Goal: Task Accomplishment & Management: Complete application form

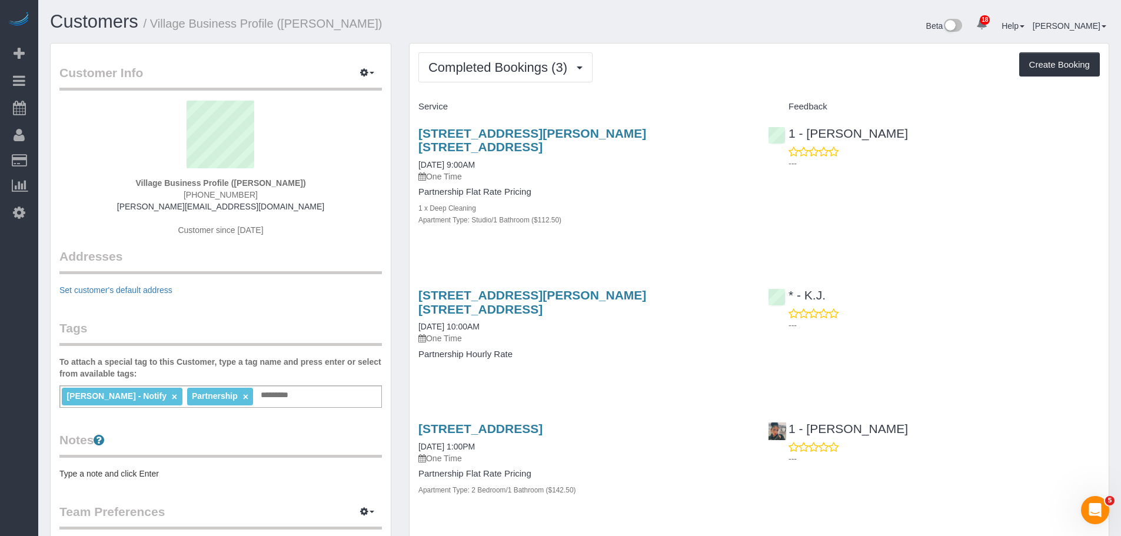
click at [696, 44] on div "Completed Bookings (3) Completed Bookings (3) Upcoming Bookings (0) Cancelled B…" at bounding box center [759, 301] width 699 height 514
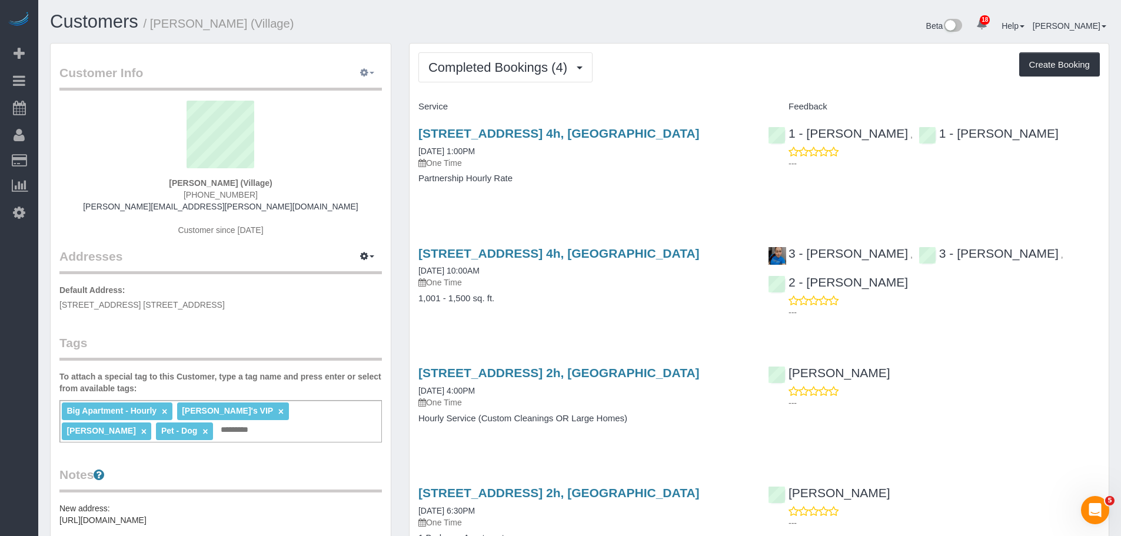
click at [370, 75] on button "button" at bounding box center [367, 73] width 29 height 18
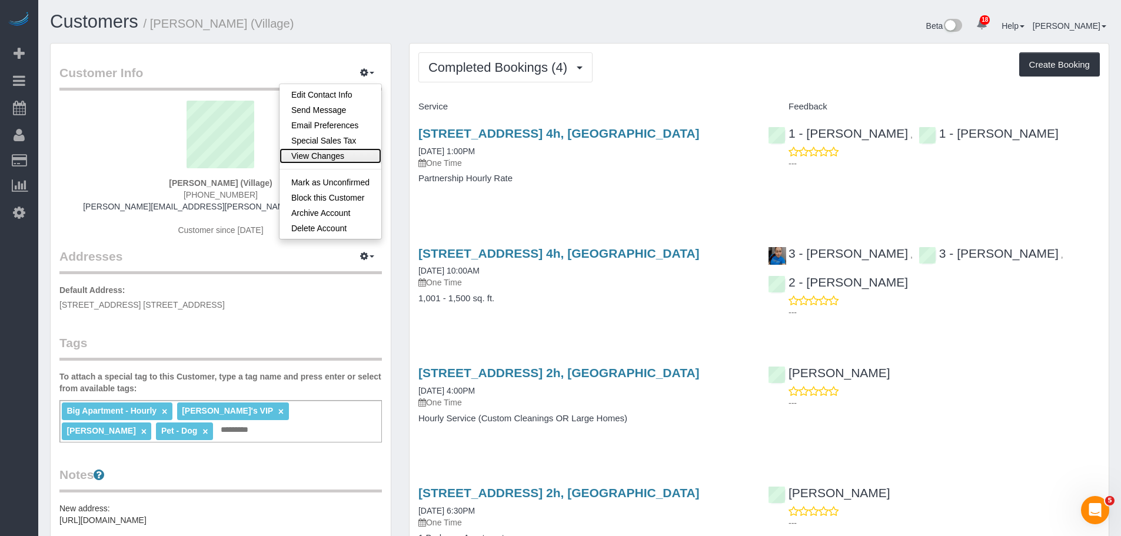
click at [340, 156] on link "View Changes" at bounding box center [331, 155] width 102 height 15
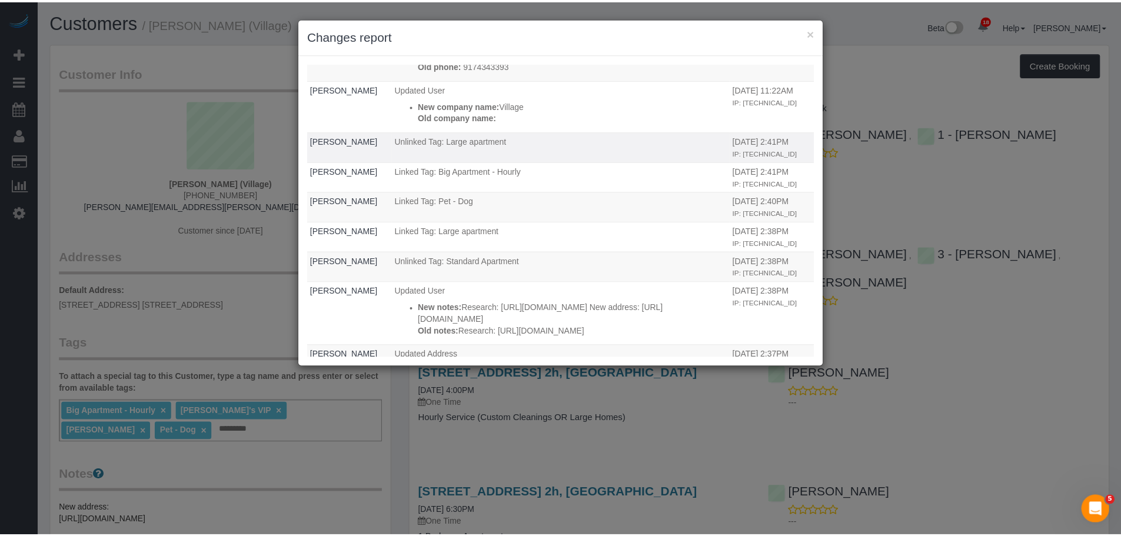
scroll to position [235, 0]
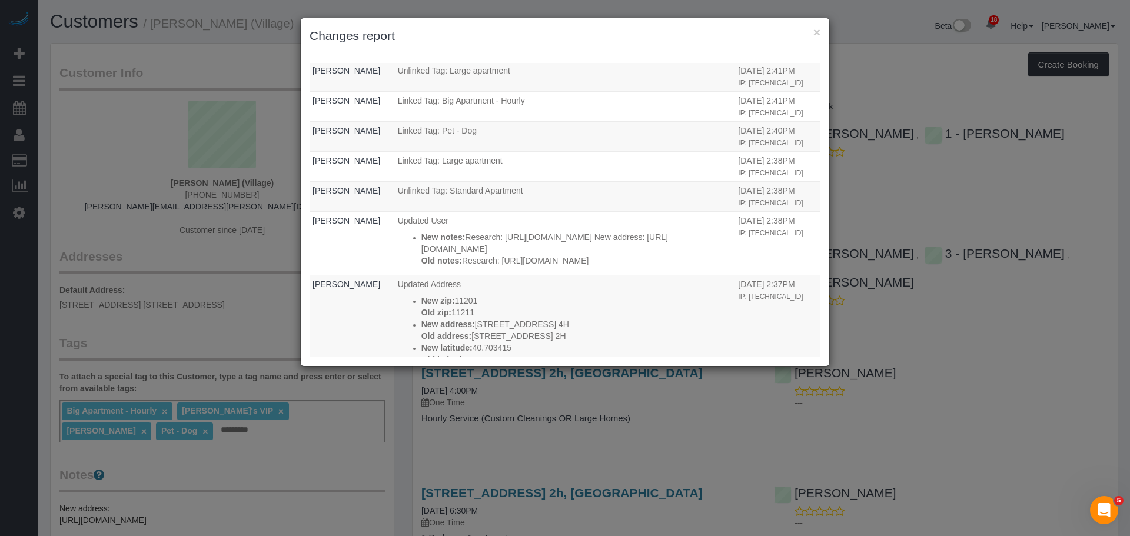
drag, startPoint x: 174, startPoint y: 79, endPoint x: 243, endPoint y: 59, distance: 72.3
click at [174, 78] on div "× Changes report Who What When Jacky Xu Linked Tag: Jacky's VIP 05/07/2025 11:3…" at bounding box center [565, 268] width 1130 height 536
click at [818, 34] on button "×" at bounding box center [817, 32] width 7 height 12
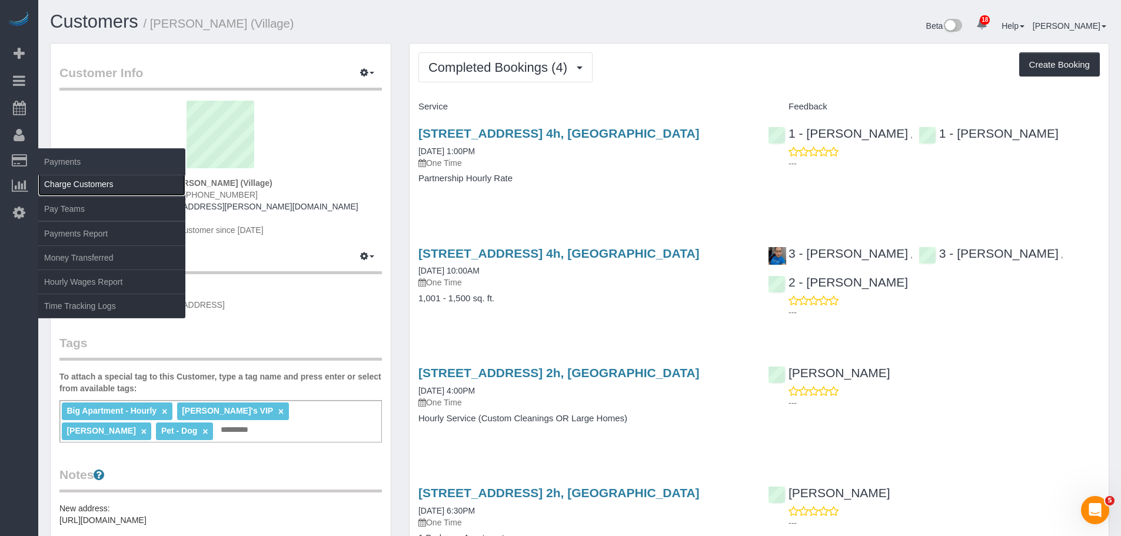
click at [78, 180] on link "Charge Customers" at bounding box center [111, 184] width 147 height 24
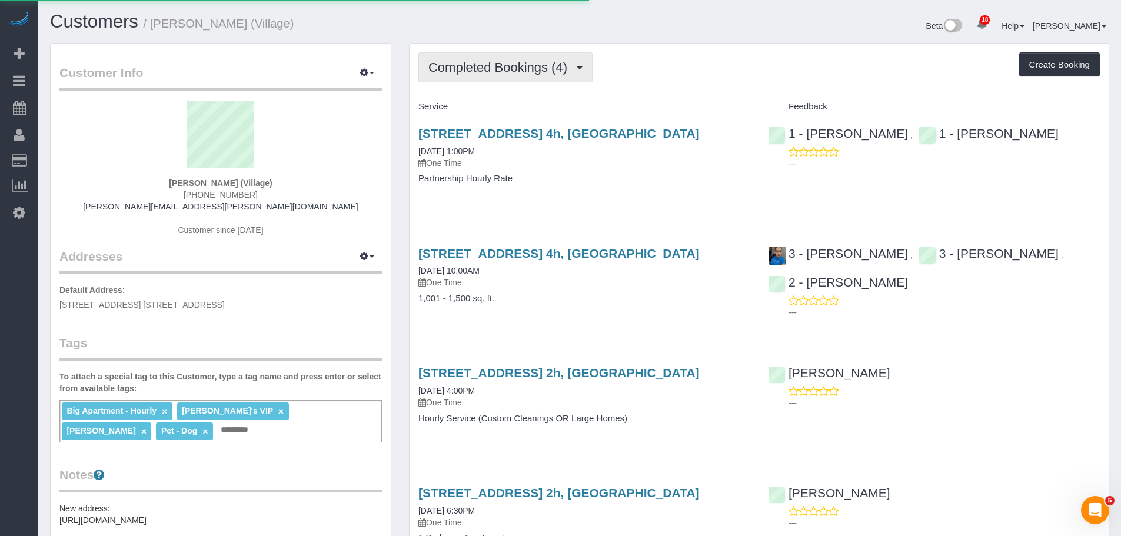
select select
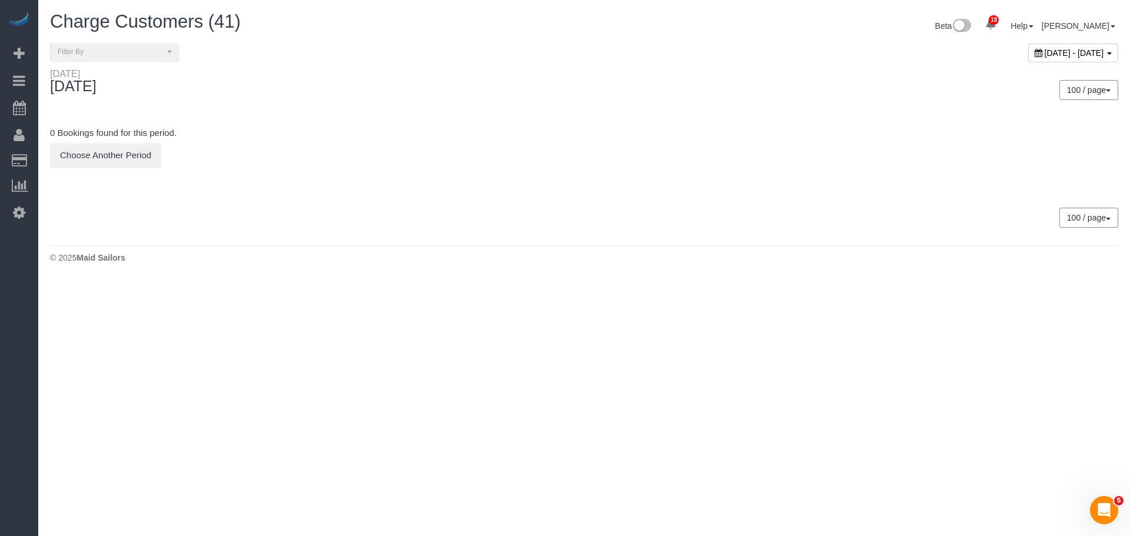
click at [522, 70] on div "Monday September 15, 2025" at bounding box center [312, 83] width 543 height 31
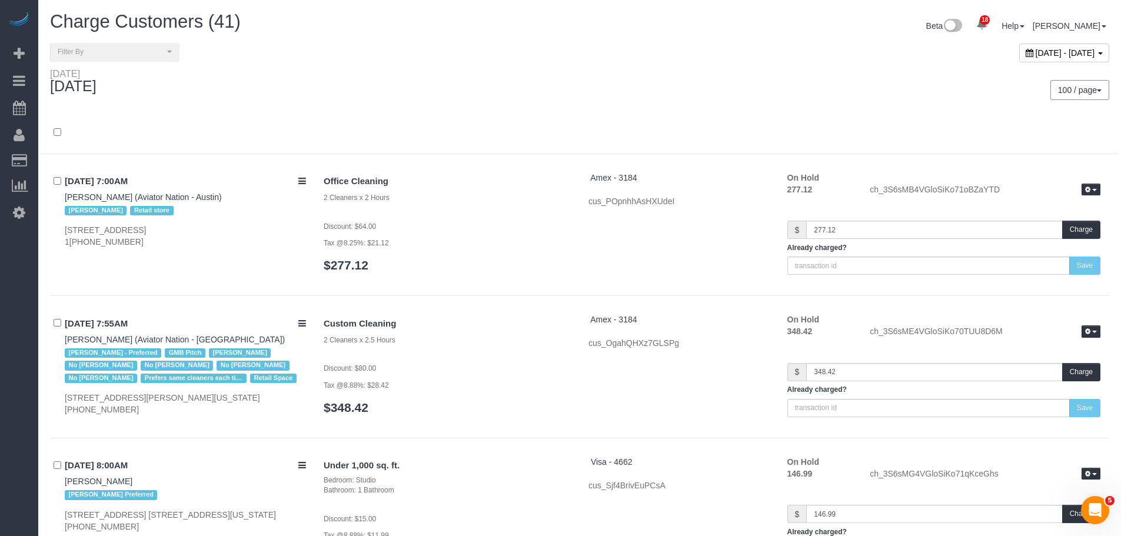
click at [459, 91] on div "Monday September 15, 2025" at bounding box center [310, 83] width 539 height 31
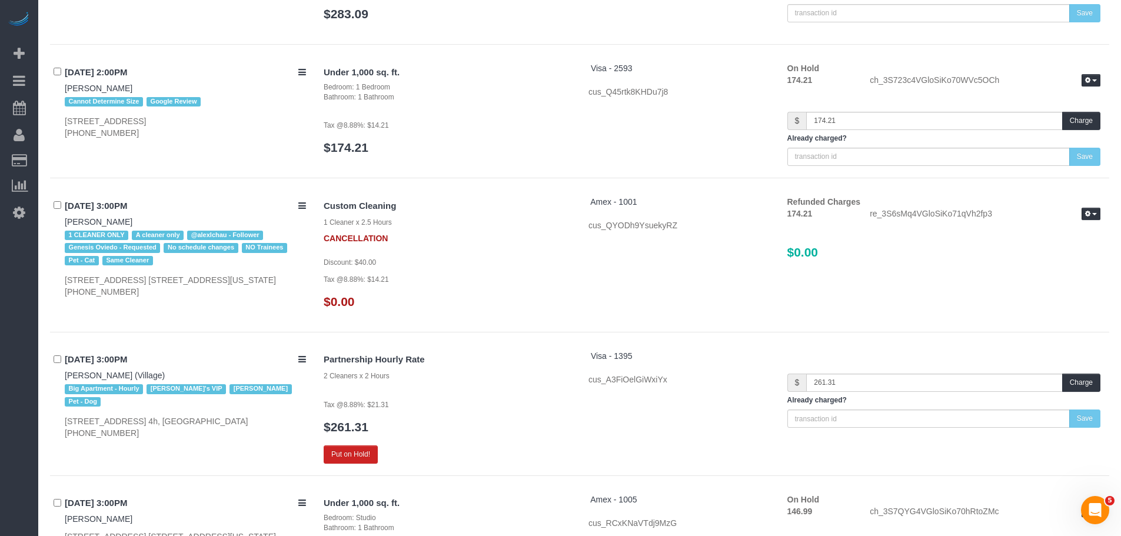
scroll to position [4902, 0]
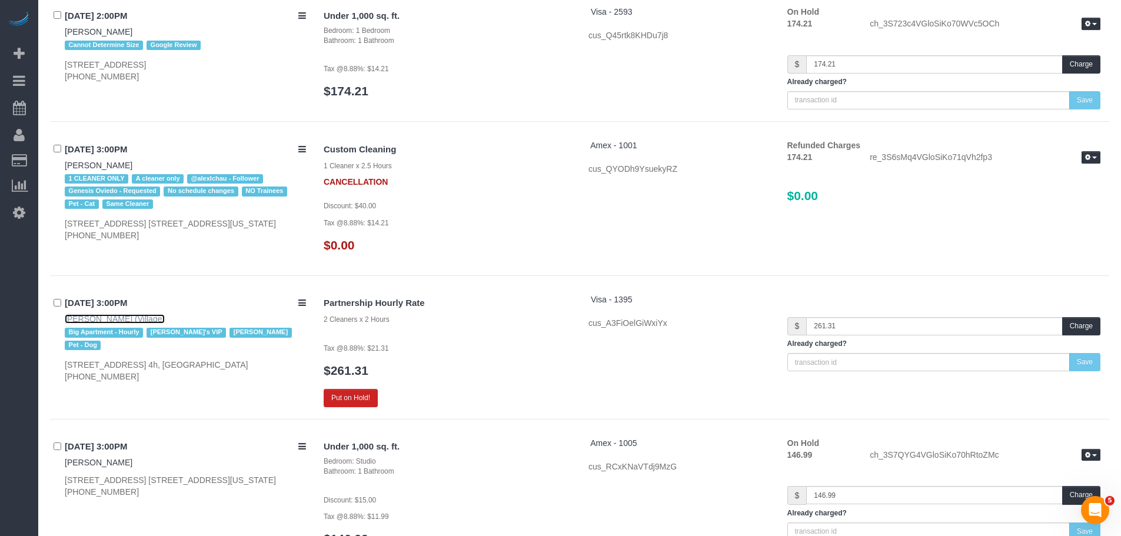
click at [123, 314] on link "[PERSON_NAME] (Village)" at bounding box center [115, 318] width 100 height 9
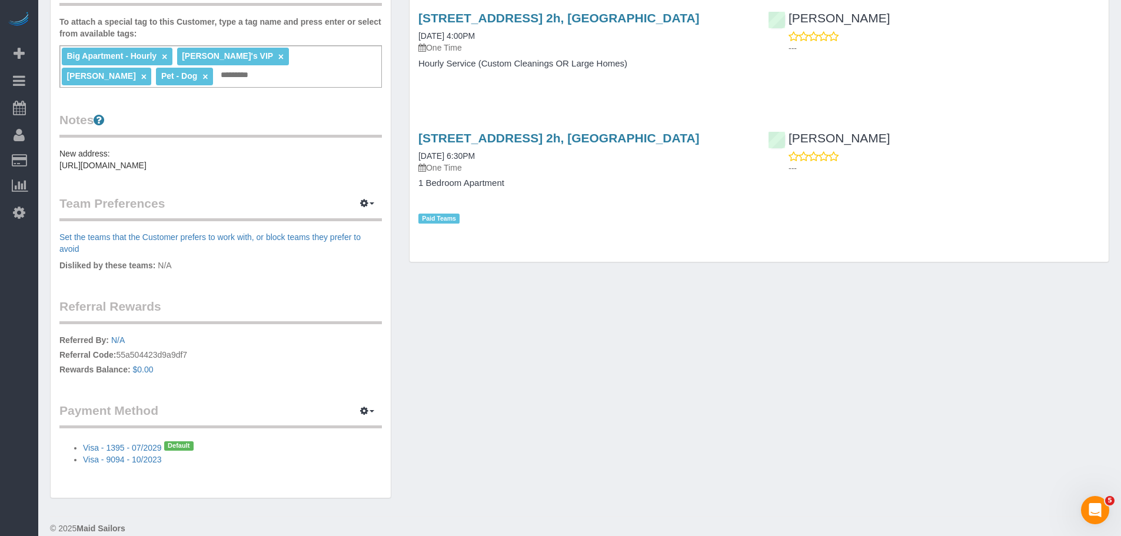
scroll to position [380, 0]
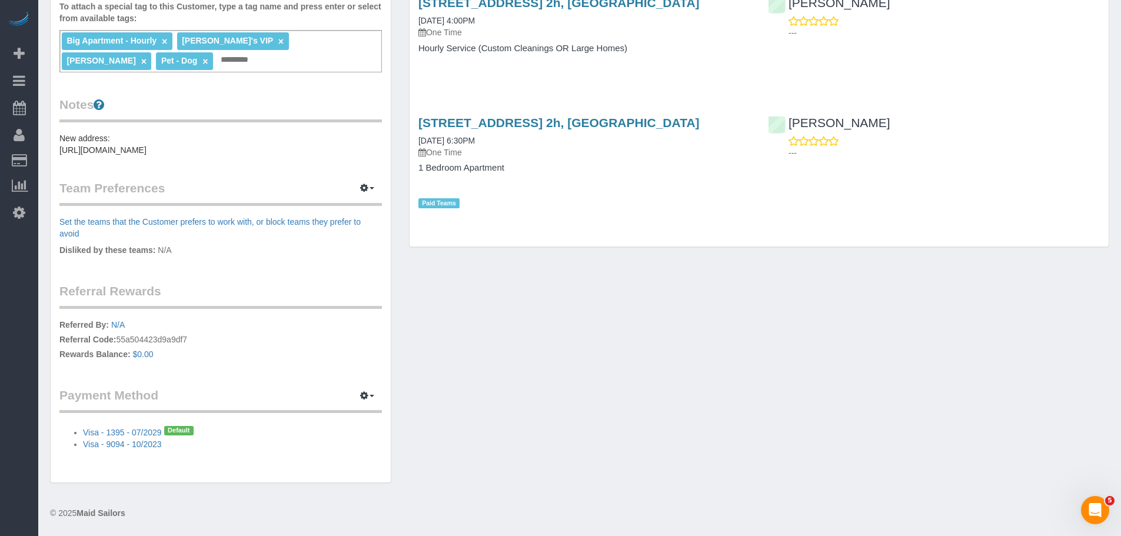
click at [293, 369] on div "Customer Info Edit Contact Info Send Message Email Preferences Special Sales Ta…" at bounding box center [221, 78] width 340 height 810
click at [549, 377] on div "Customer Info Edit Contact Info Send Message Email Preferences Special Sales Ta…" at bounding box center [579, 84] width 1077 height 823
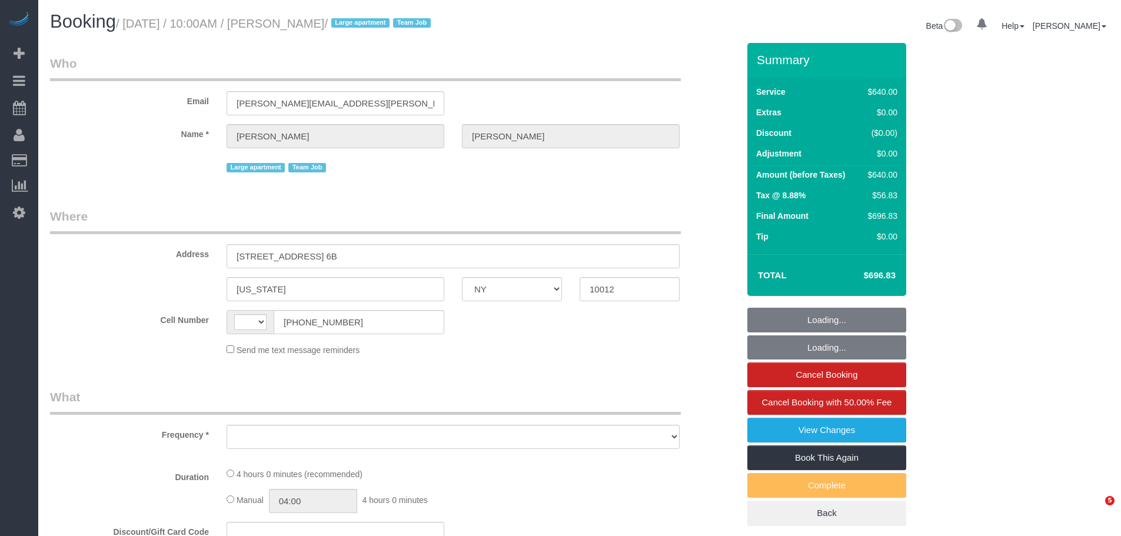
select select "NY"
select select "string:US"
select select "string:stripe-pm_1S6Gzo4VGloSiKo7bUrrxfkt"
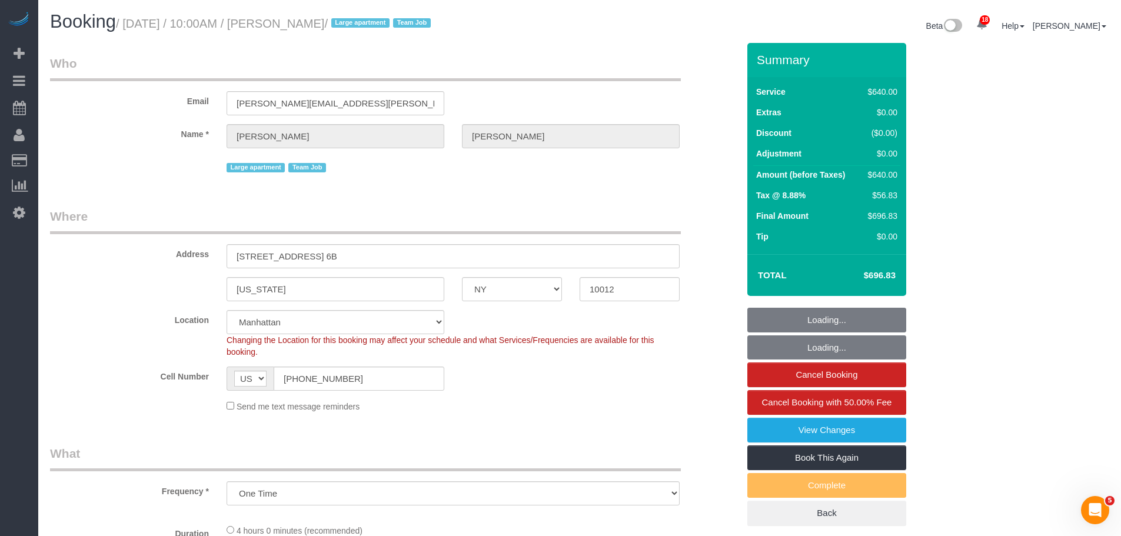
select select "object:796"
select select "spot1"
select select "object:1321"
select select "240"
select select "number:57"
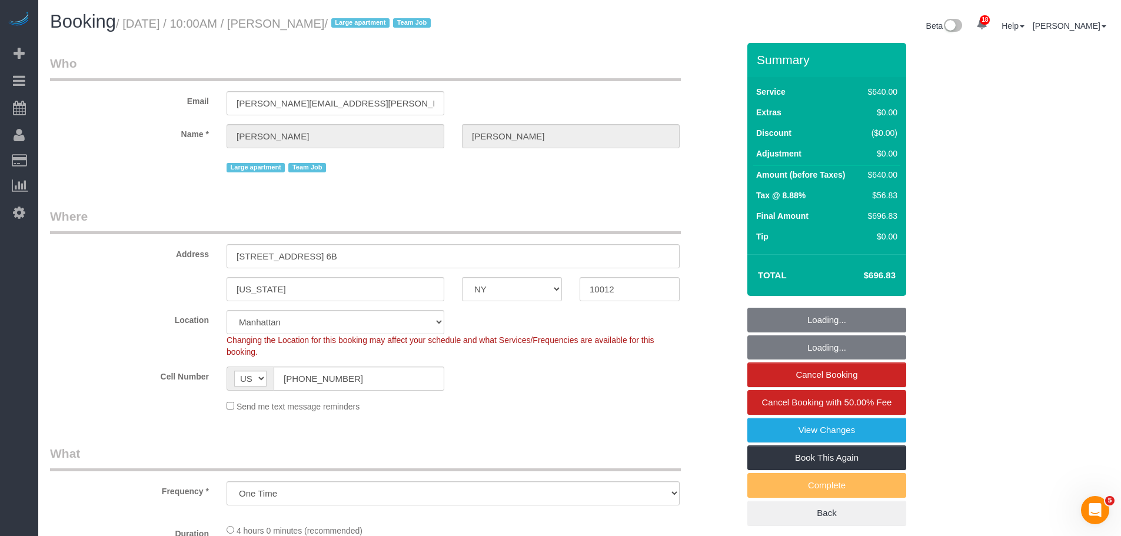
select select "number:72"
select select "number:15"
select select "number:6"
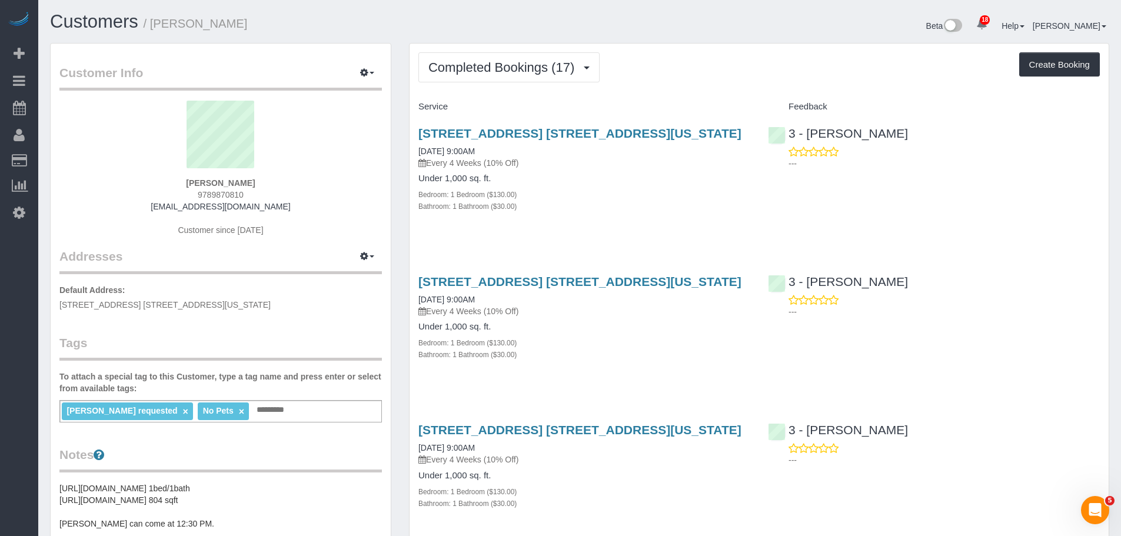
click at [678, 76] on div "Completed Bookings (17) Completed Bookings (17) Upcoming Bookings (7) Cancelled…" at bounding box center [760, 67] width 682 height 30
click at [492, 39] on div "Customers / Adriana Brown Beta 18 Your Notifications You have 0 alerts × You ha…" at bounding box center [579, 27] width 1077 height 31
click at [494, 64] on span "Completed Bookings (17)" at bounding box center [505, 67] width 152 height 15
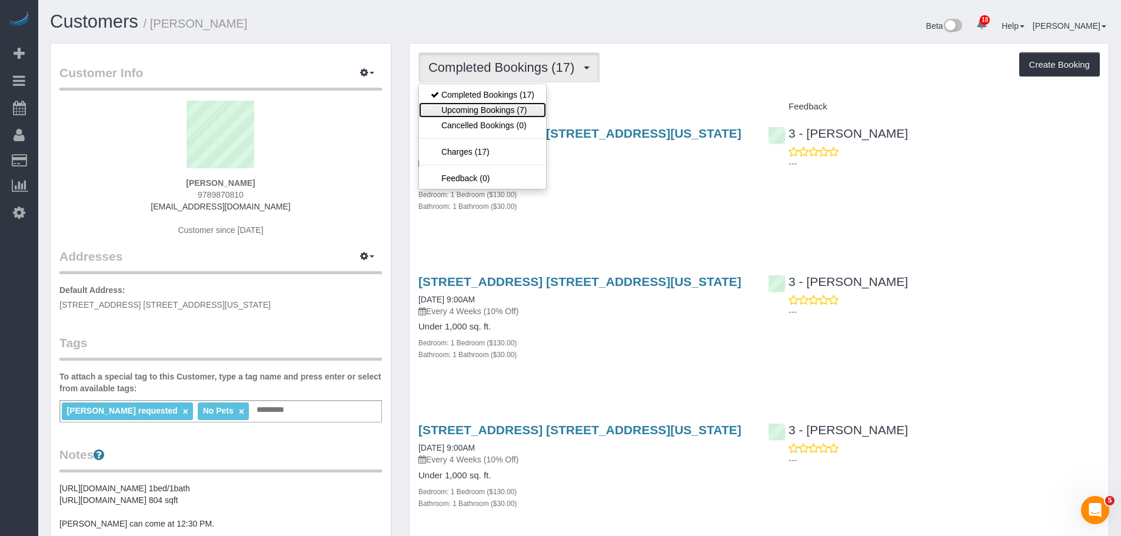
click at [500, 108] on link "Upcoming Bookings (7)" at bounding box center [482, 109] width 127 height 15
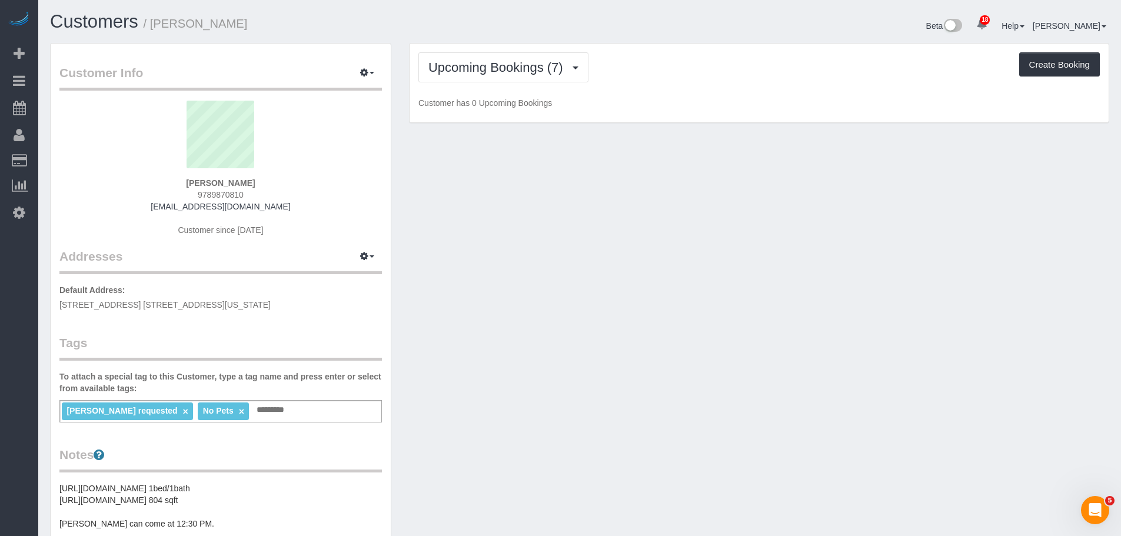
click at [705, 88] on div "Upcoming Bookings (7) Completed Bookings (17) Upcoming Bookings (7) Cancelled B…" at bounding box center [759, 83] width 699 height 79
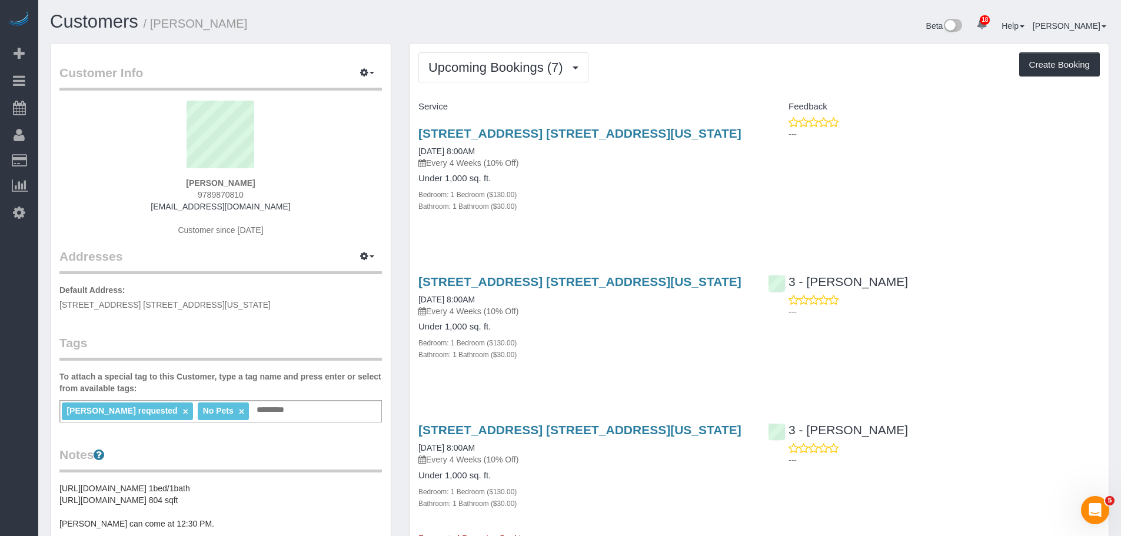
click at [644, 223] on div "200 North End Avenue, Apt. 5j, New York, NY 10282 09/18/2025 8:00AM Every 4 Wee…" at bounding box center [585, 176] width 350 height 119
click at [767, 217] on div "200 North End Avenue, Apt. 5j, New York, NY 10282 09/18/2025 8:00AM Every 4 Wee…" at bounding box center [759, 176] width 699 height 119
drag, startPoint x: 218, startPoint y: 185, endPoint x: 264, endPoint y: 185, distance: 46.5
click at [264, 185] on div "Adriana Brown 9789870810 adrianabrown000@gmail.com Customer since 2022" at bounding box center [220, 174] width 323 height 147
copy strong "Adriana Brown"
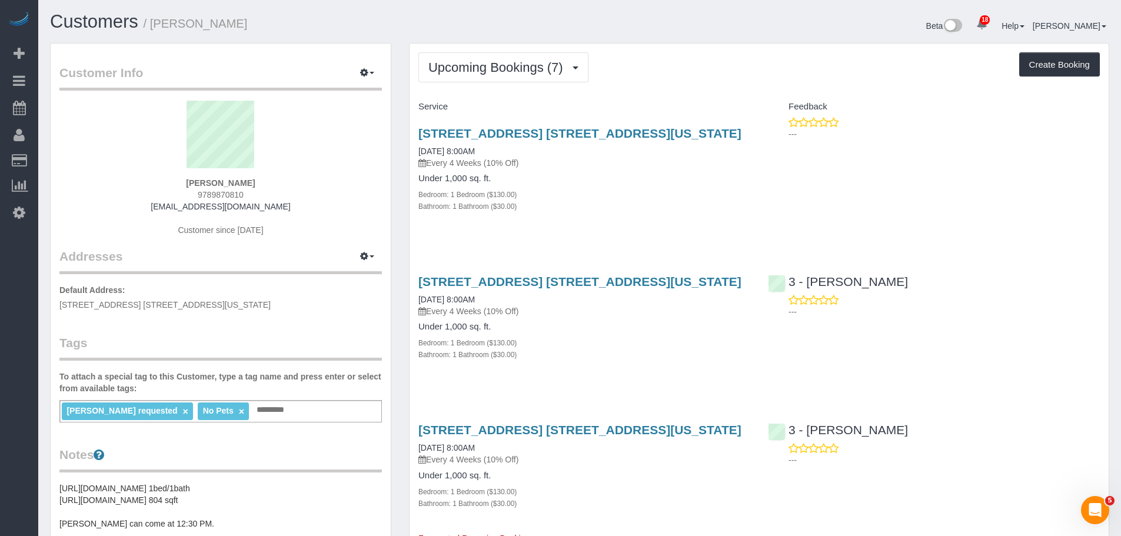
click at [622, 195] on div "Bedroom: 1 Bedroom ($130.00)" at bounding box center [585, 194] width 332 height 12
click at [697, 208] on div "Bathroom: 1 Bathroom ($30.00)" at bounding box center [585, 206] width 332 height 12
drag, startPoint x: 177, startPoint y: 181, endPoint x: 250, endPoint y: 180, distance: 73.0
click at [250, 180] on div "Adriana Brown 9789870810 adrianabrown000@gmail.com Customer since 2022" at bounding box center [220, 174] width 323 height 147
copy strong "Adriana Brown"
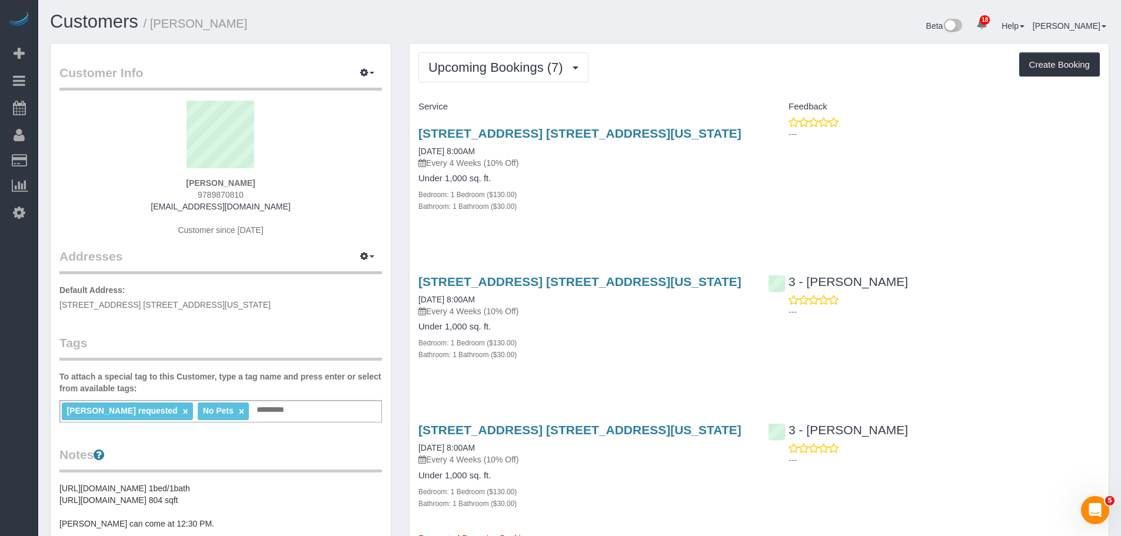
click at [711, 77] on div "Upcoming Bookings (7) Completed Bookings (17) Upcoming Bookings (7) Cancelled B…" at bounding box center [760, 67] width 682 height 30
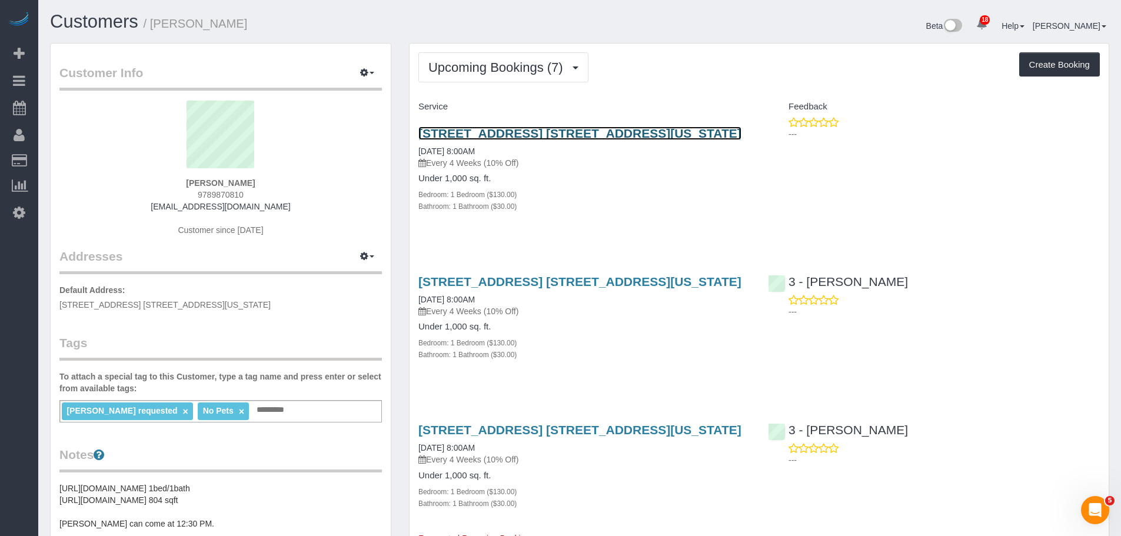
click at [672, 134] on link "200 North End Avenue, Apt. 5j, New York, NY 10282" at bounding box center [580, 134] width 323 height 14
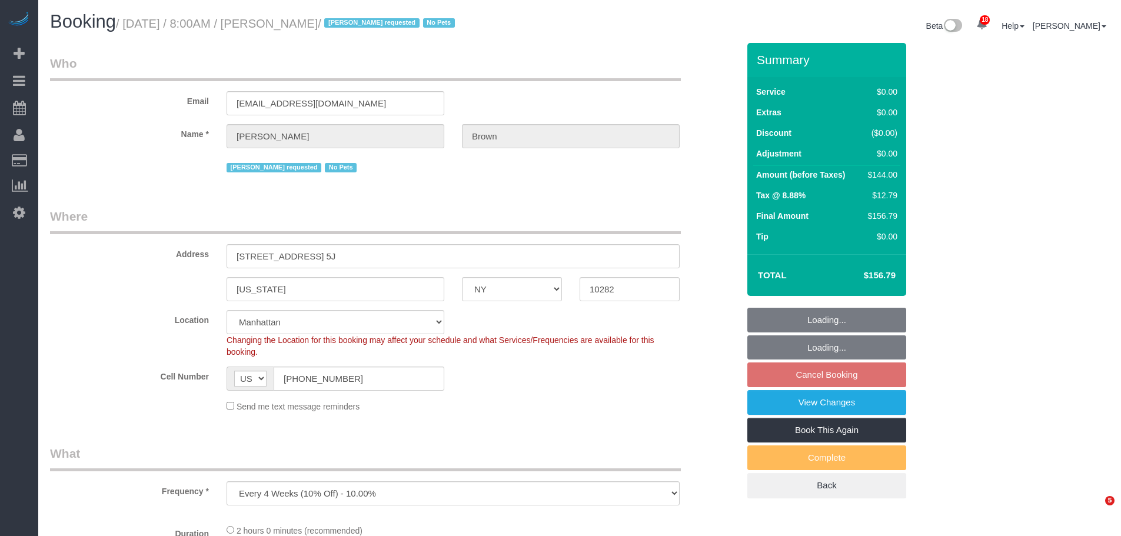
select select "NY"
select select "string:stripe-pm_1NibPd4VGloSiKo7YVp6Yjon"
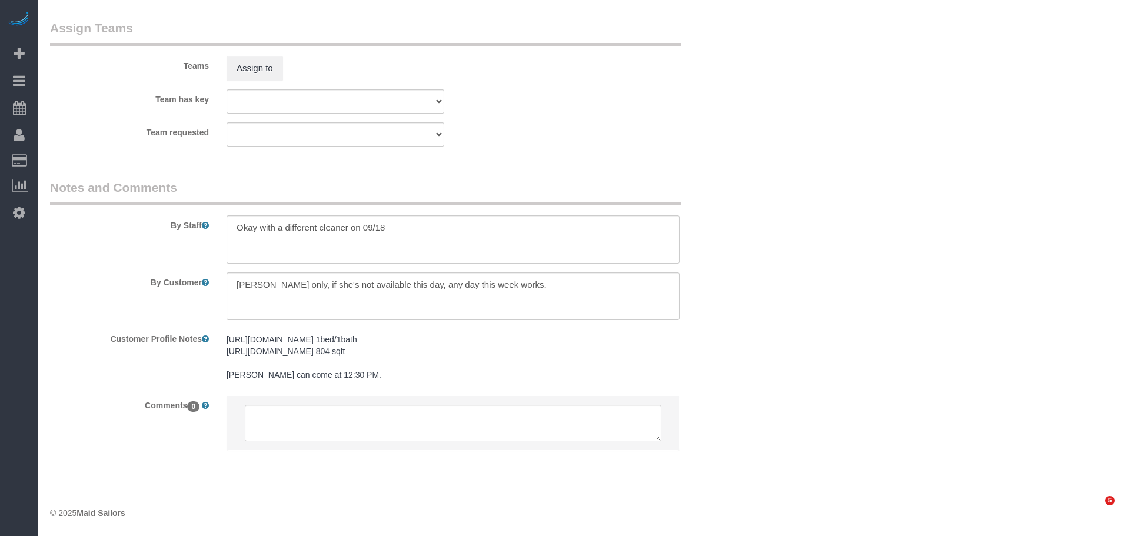
select select "object:1463"
select select "1"
select select "spot1"
select select "number:58"
select select "number:74"
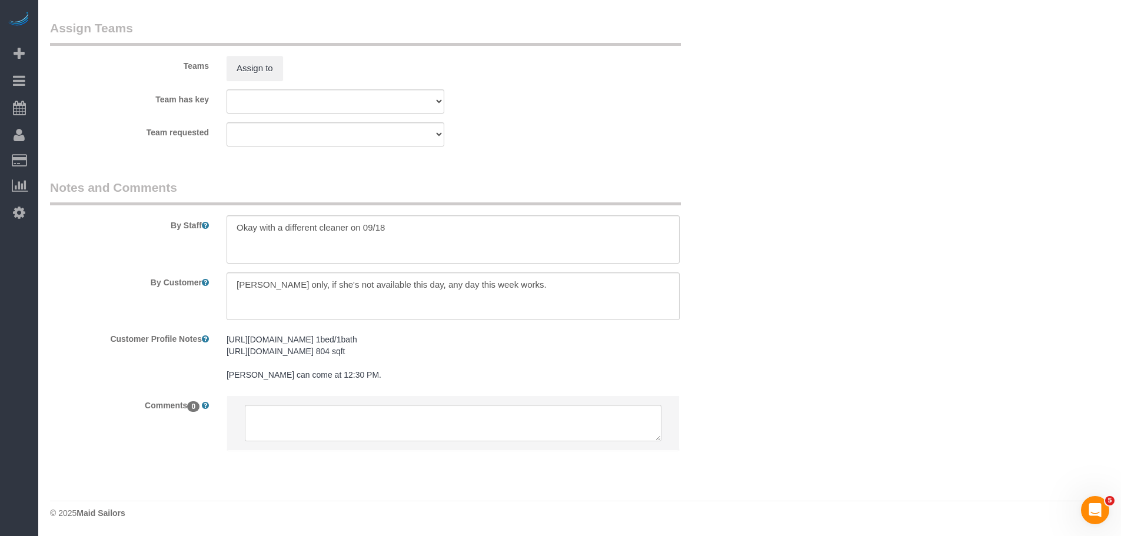
select select "number:15"
select select "number:6"
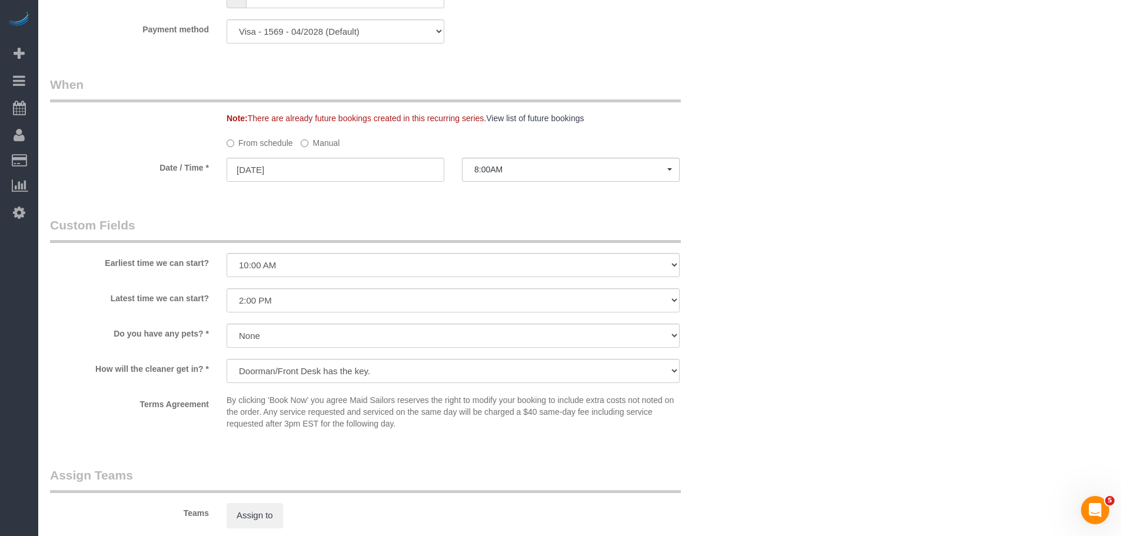
scroll to position [0, 0]
click at [334, 151] on sui-booking-spot "From schedule Manual Date / Time * [DATE] 8:00AM [DATE] 8:00AM 9:00AM 10:00AM 1…" at bounding box center [394, 158] width 689 height 51
click at [319, 139] on label "Manual" at bounding box center [320, 141] width 39 height 16
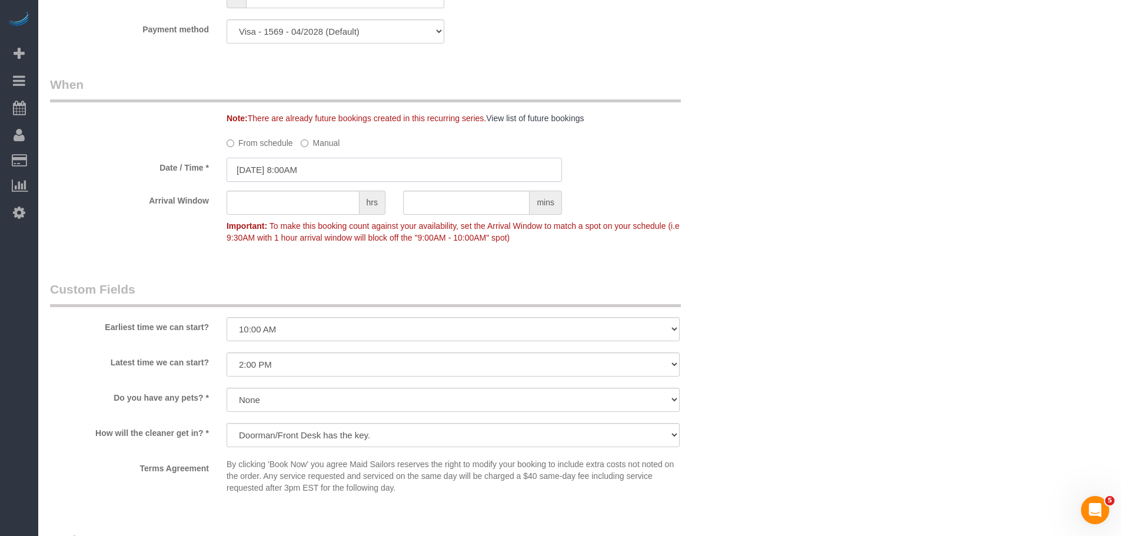
click at [311, 172] on input "[DATE] 8:00AM" at bounding box center [395, 170] width 336 height 24
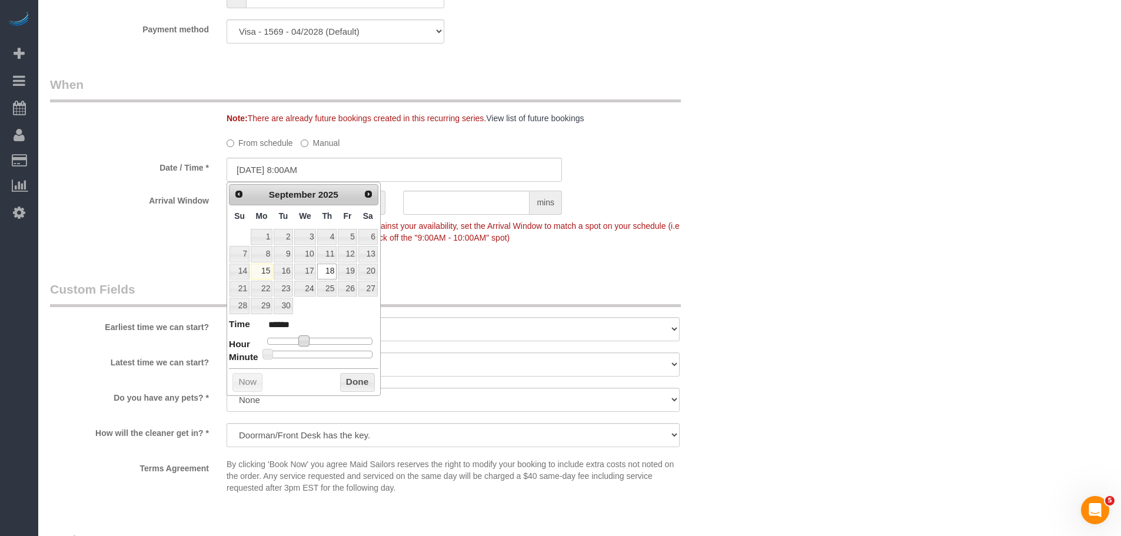
drag, startPoint x: 306, startPoint y: 340, endPoint x: 316, endPoint y: 342, distance: 9.6
click at [306, 340] on span at bounding box center [303, 341] width 11 height 11
type input "[DATE] 9:00AM"
type input "******"
click at [364, 384] on button "Done" at bounding box center [357, 382] width 35 height 19
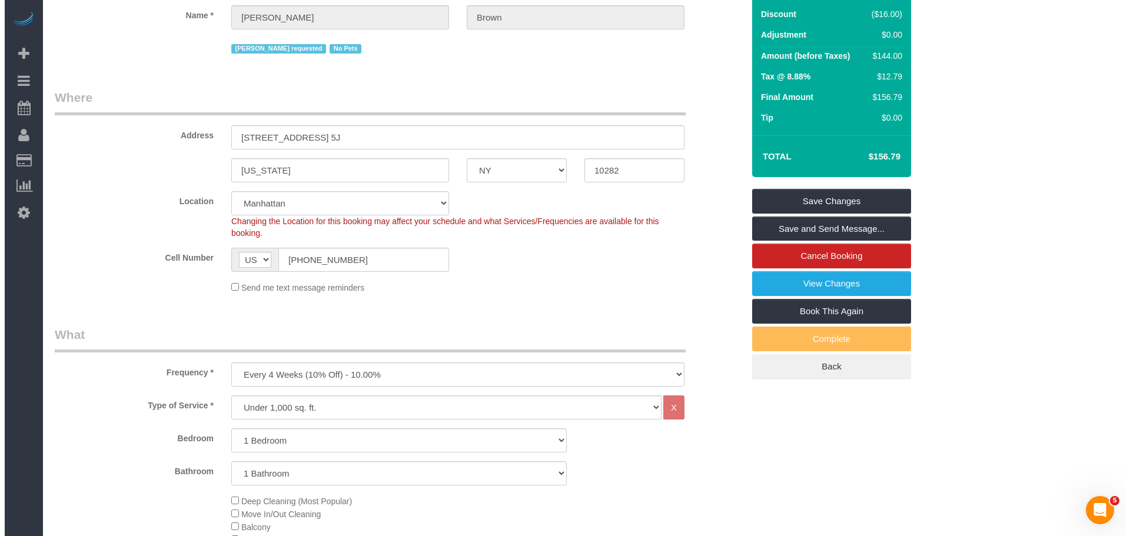
scroll to position [113, 0]
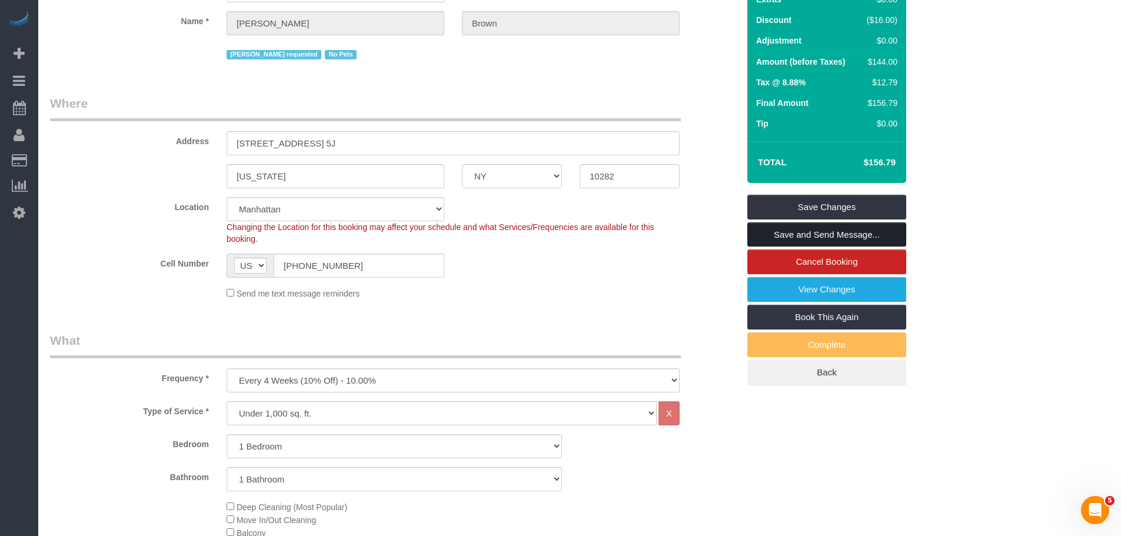
click at [838, 234] on link "Save and Send Message..." at bounding box center [827, 235] width 159 height 25
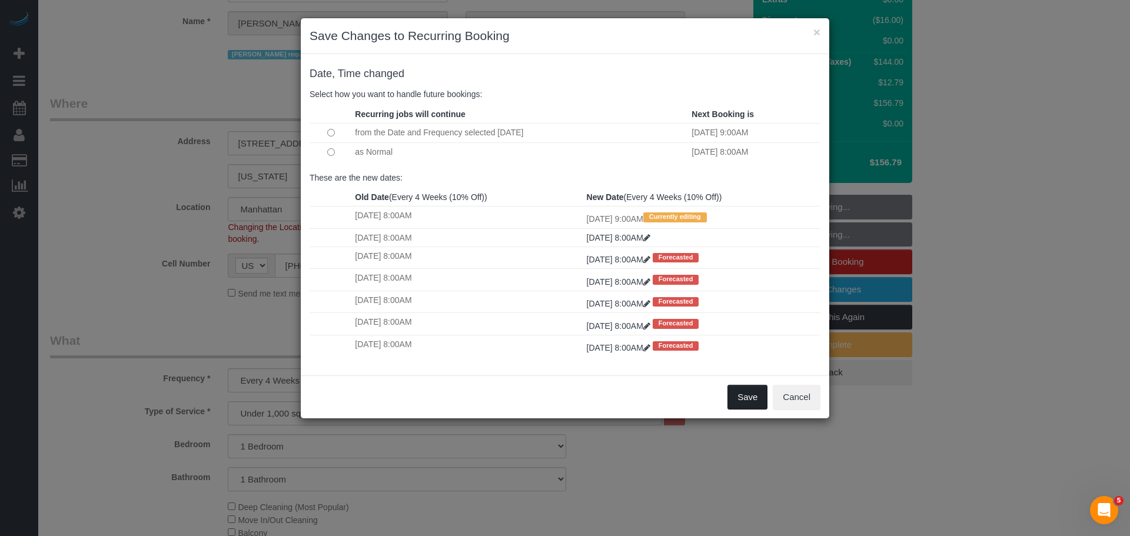
click at [745, 389] on button "Save" at bounding box center [748, 397] width 40 height 25
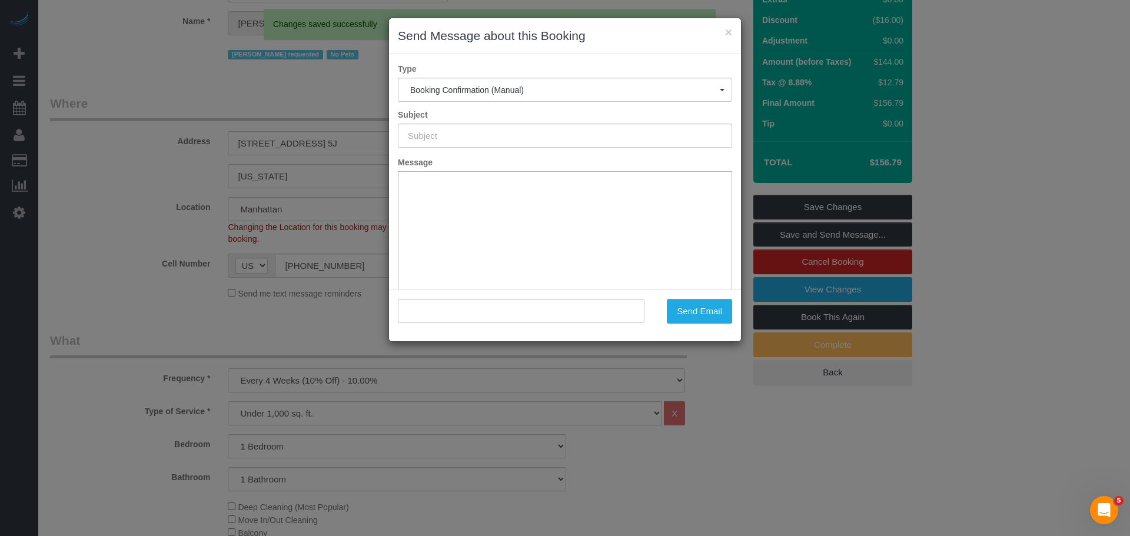
type input "Cleaning Confirmed for [DATE] 9:00am"
type input ""[PERSON_NAME]" <[EMAIL_ADDRESS][DOMAIN_NAME]>"
drag, startPoint x: 625, startPoint y: 138, endPoint x: 164, endPoint y: 150, distance: 461.1
click at [164, 150] on div "× Send Message about this Booking Type Booking Confirmation (Manual) Booking Co…" at bounding box center [565, 268] width 1130 height 536
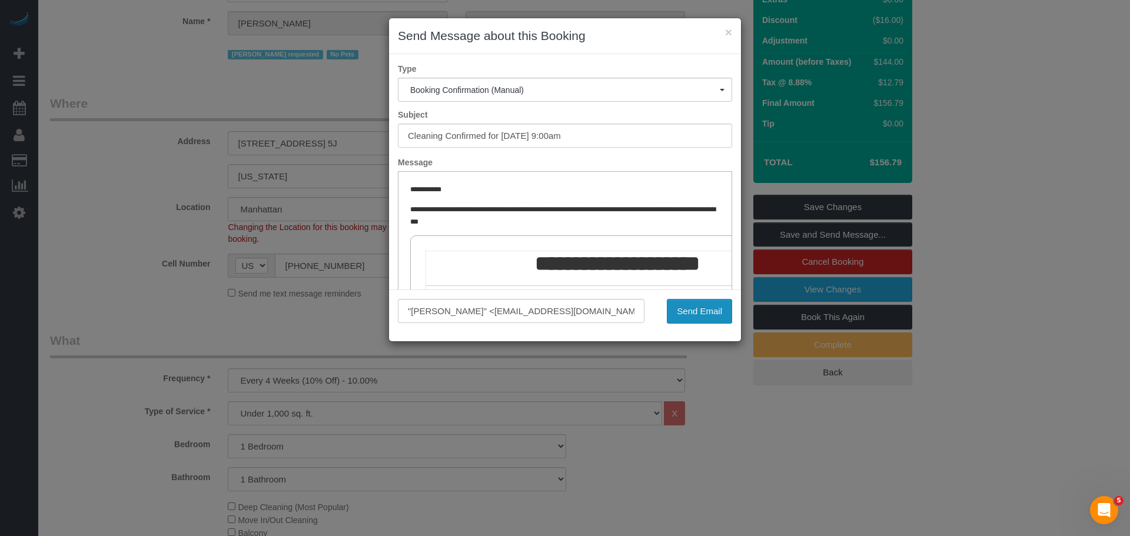
click at [712, 310] on button "Send Email" at bounding box center [699, 311] width 65 height 25
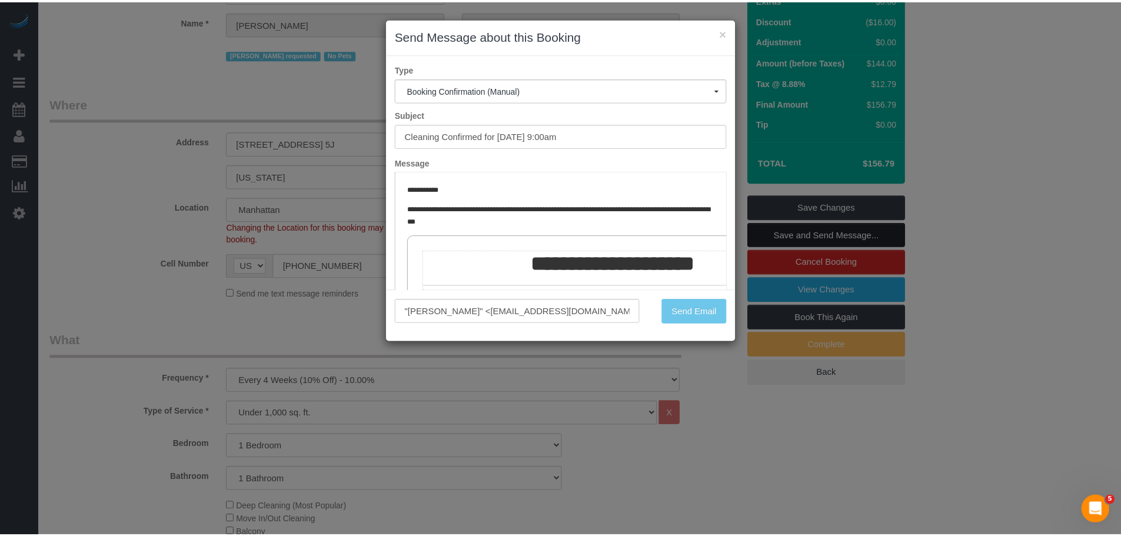
scroll to position [155, 0]
